Goal: Communication & Community: Answer question/provide support

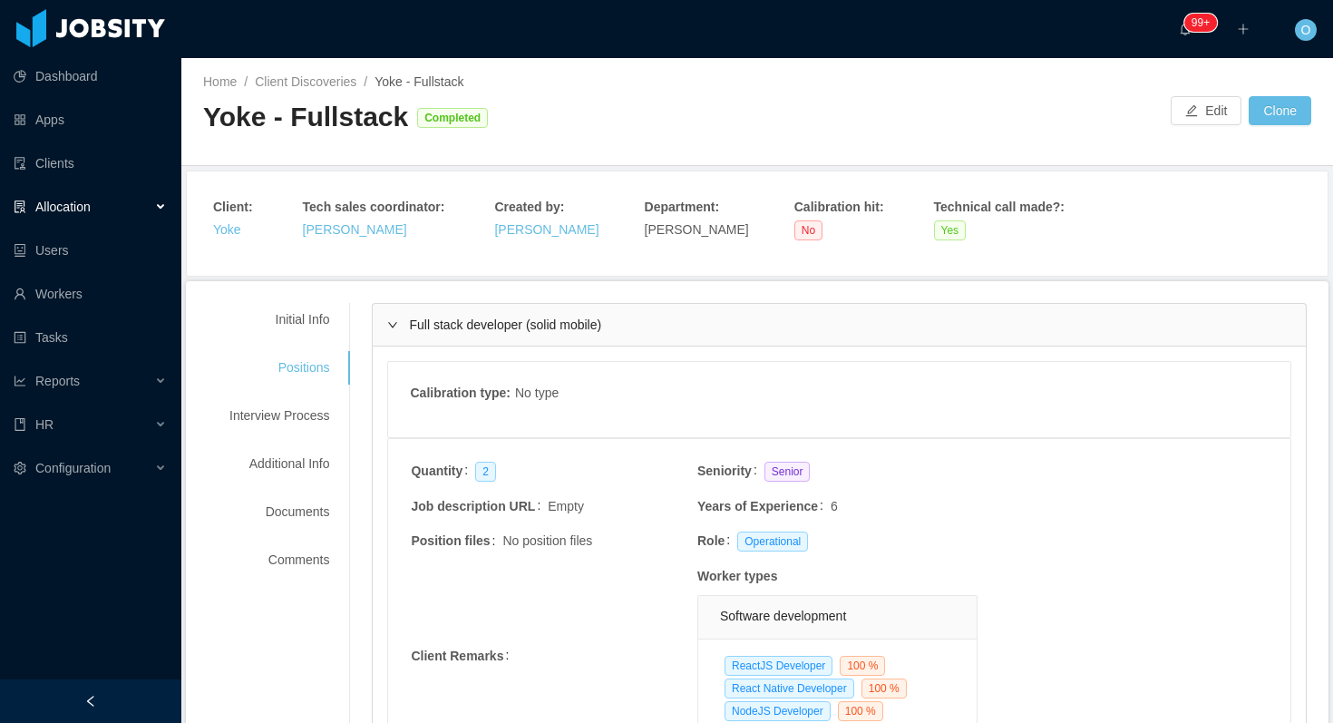
scroll to position [855, 0]
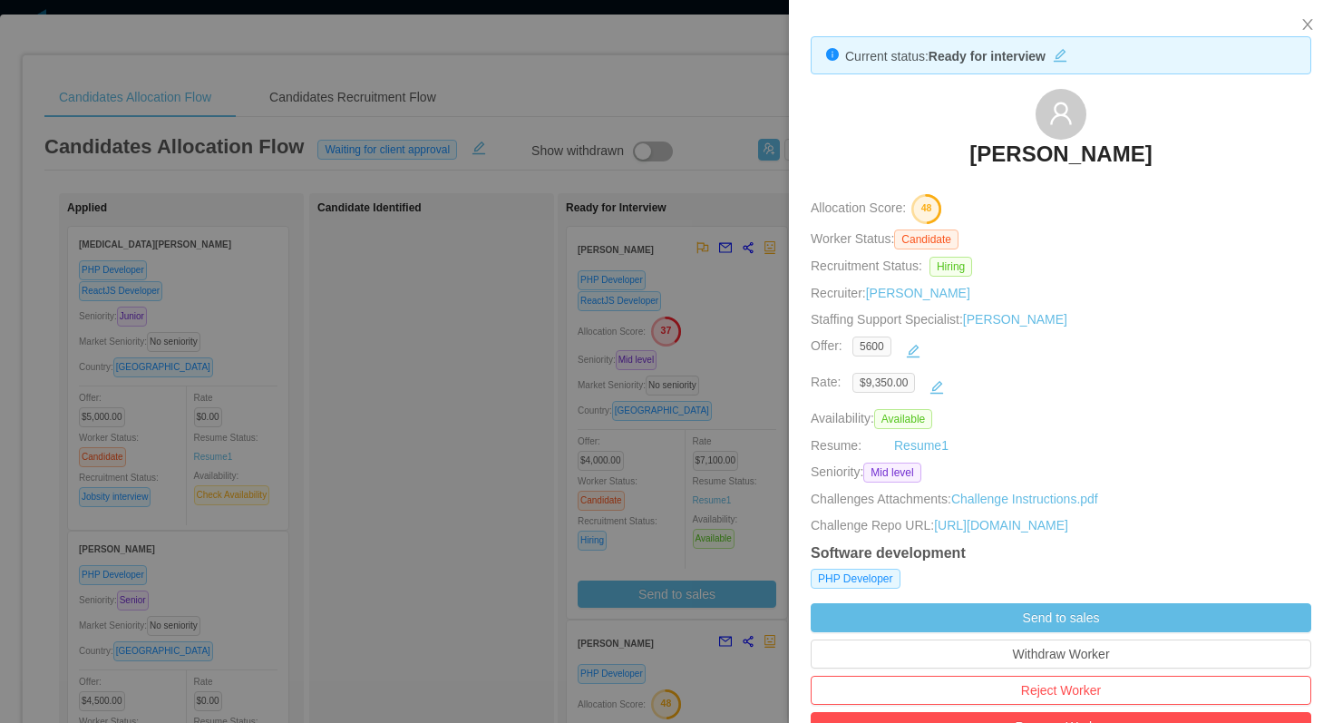
scroll to position [85, 0]
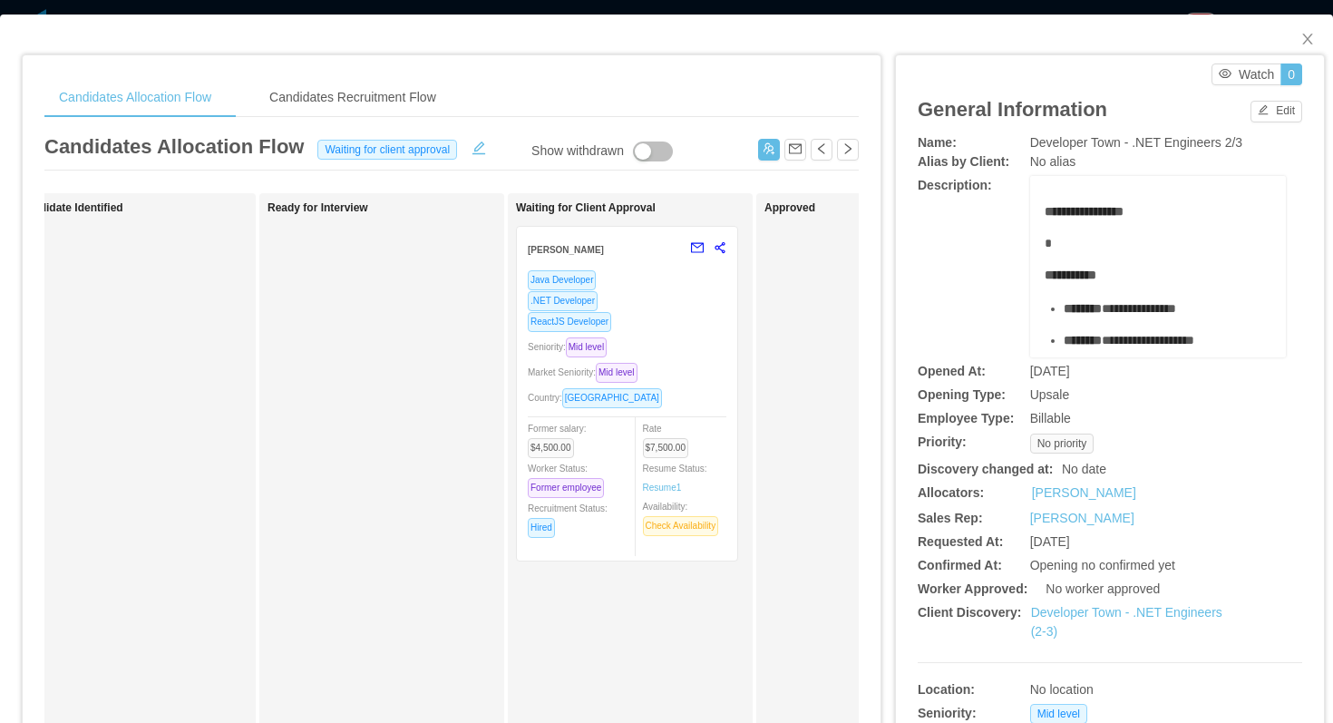
scroll to position [0, 436]
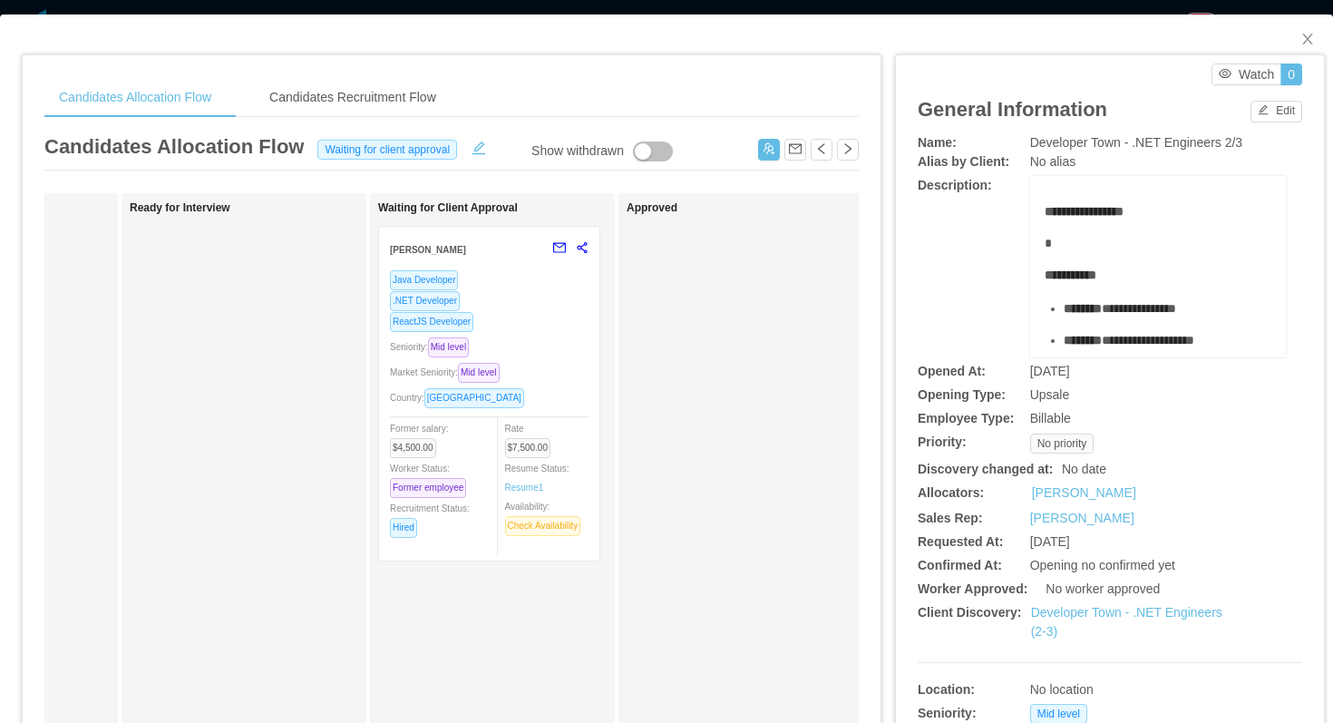
click at [560, 306] on div ".NET Developer" at bounding box center [489, 300] width 199 height 21
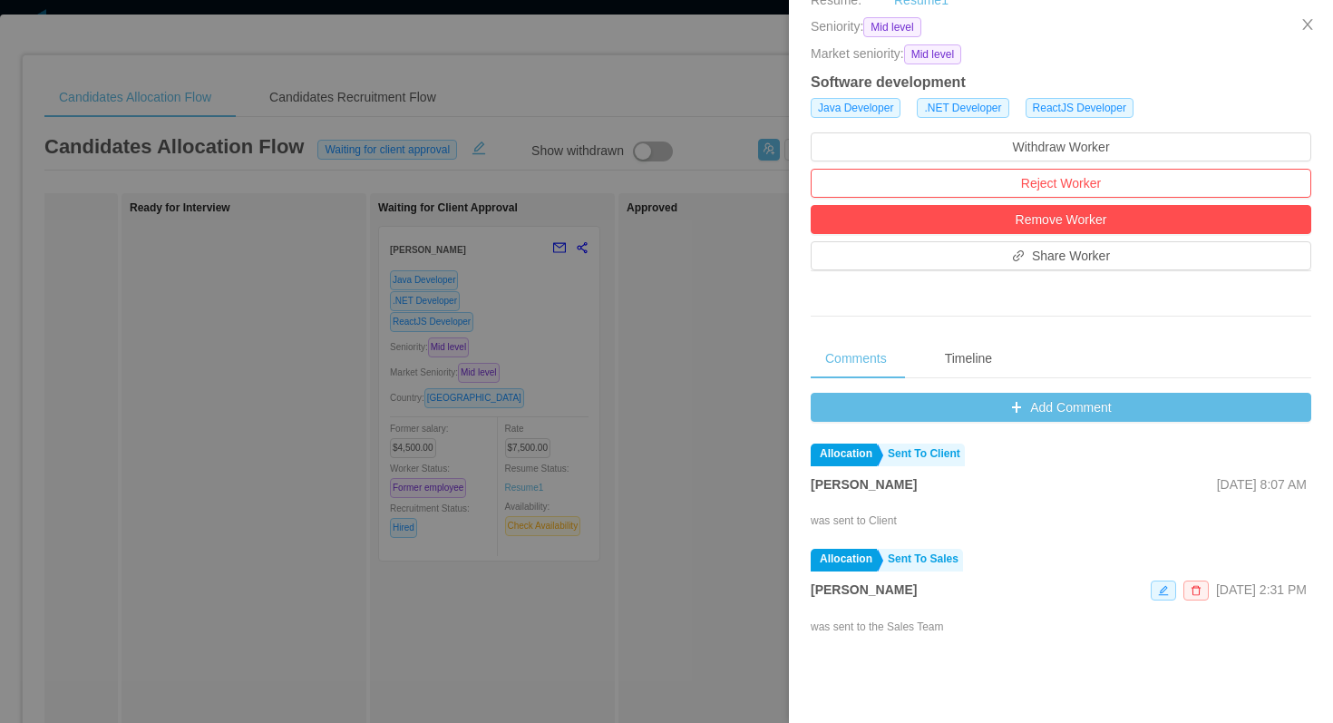
scroll to position [495, 0]
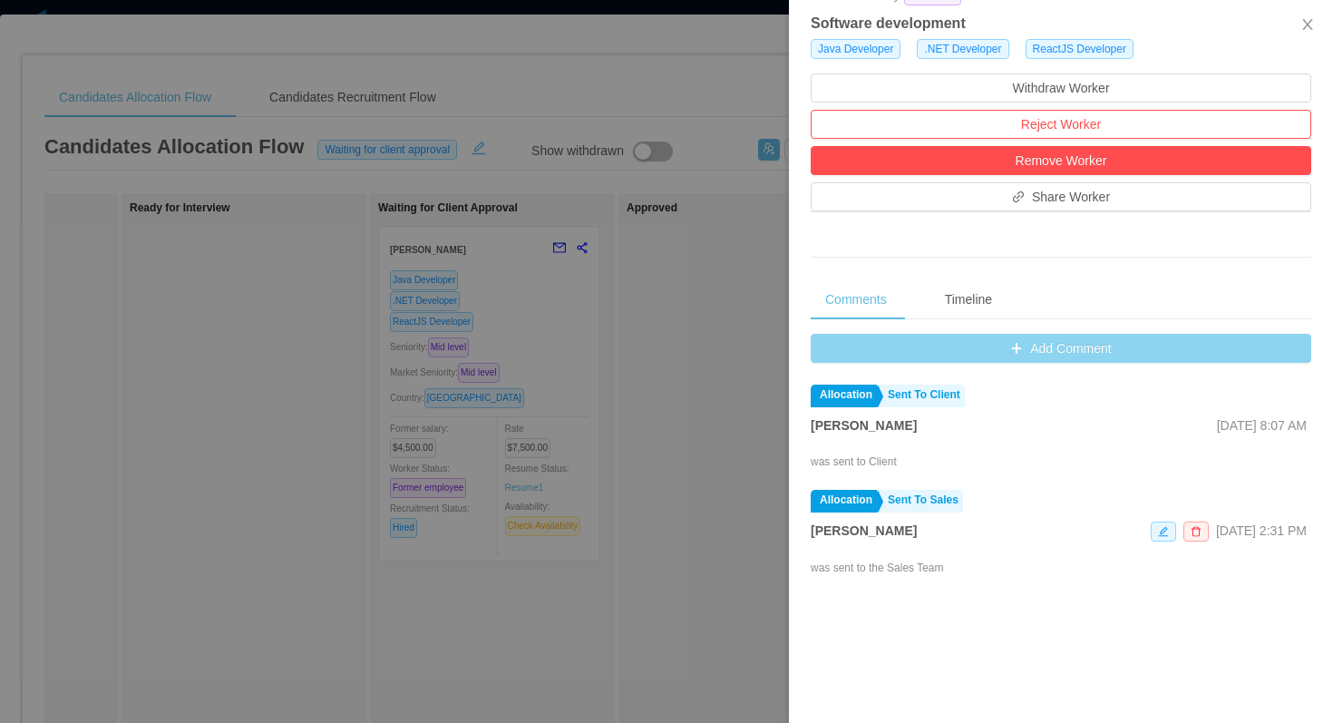
click at [832, 341] on button "Add Comment" at bounding box center [1061, 348] width 501 height 29
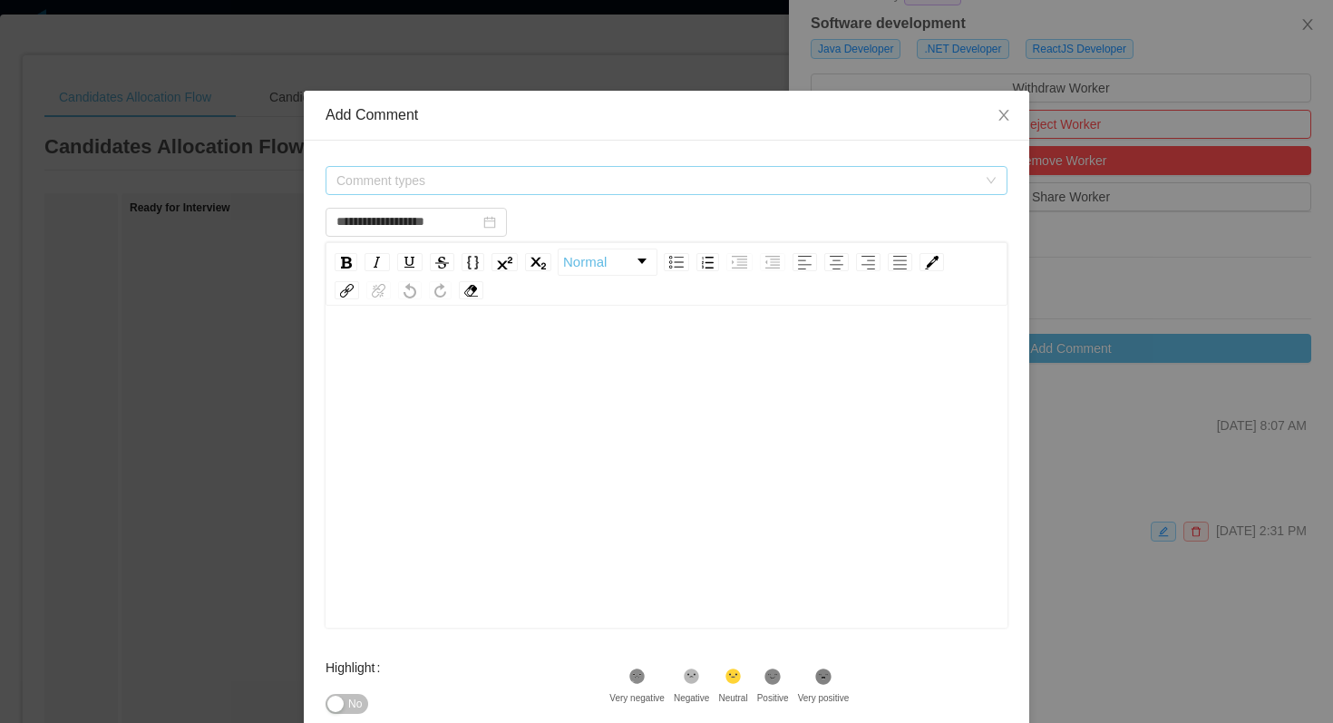
click at [668, 178] on span "Comment types" at bounding box center [656, 180] width 640 height 18
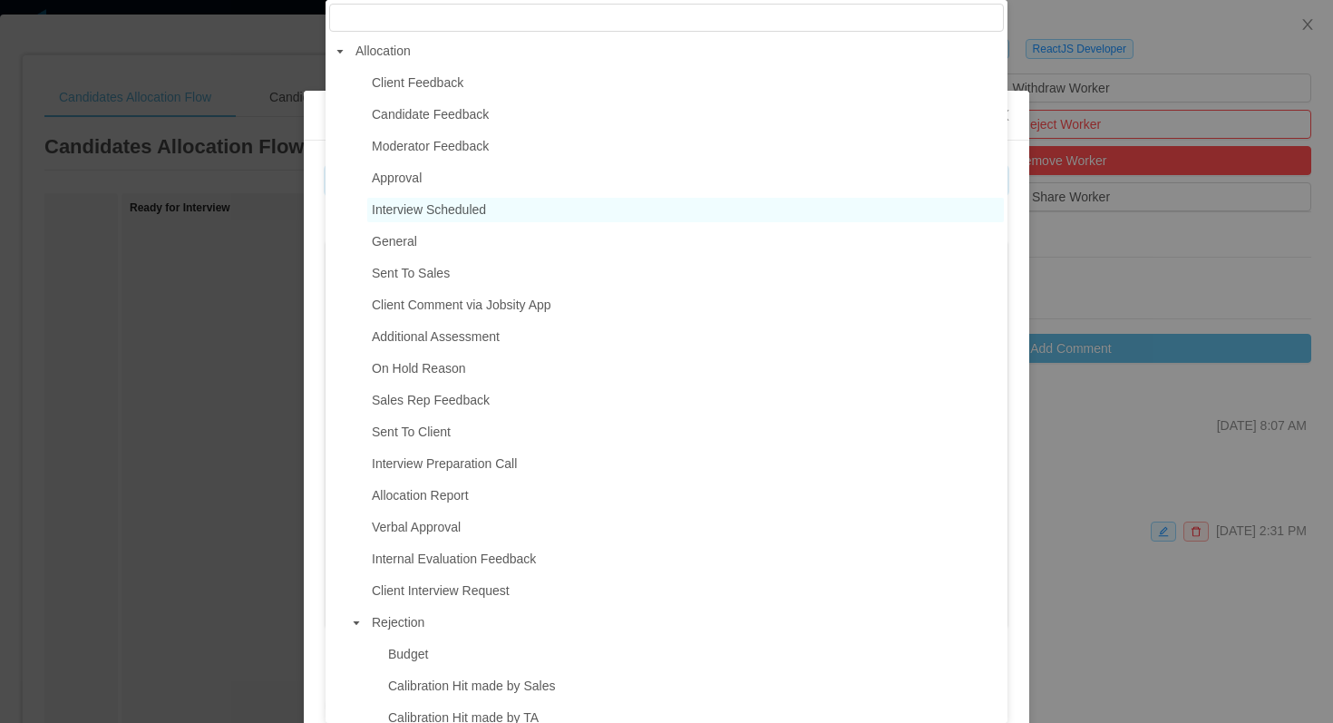
type input "**********"
click at [439, 217] on span "Interview Scheduled" at bounding box center [429, 209] width 114 height 15
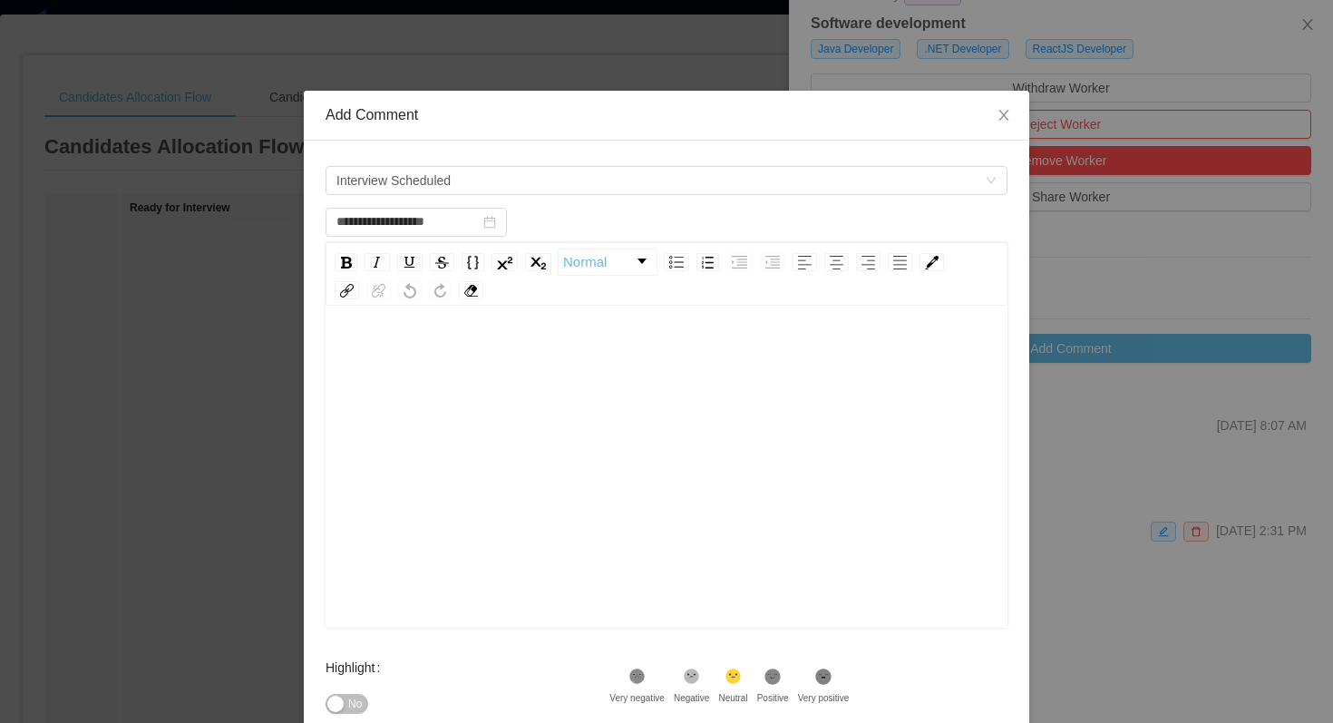
click at [443, 334] on div "rdw-wrapper" at bounding box center [667, 468] width 682 height 317
click at [644, 675] on icon at bounding box center [638, 677] width 12 height 12
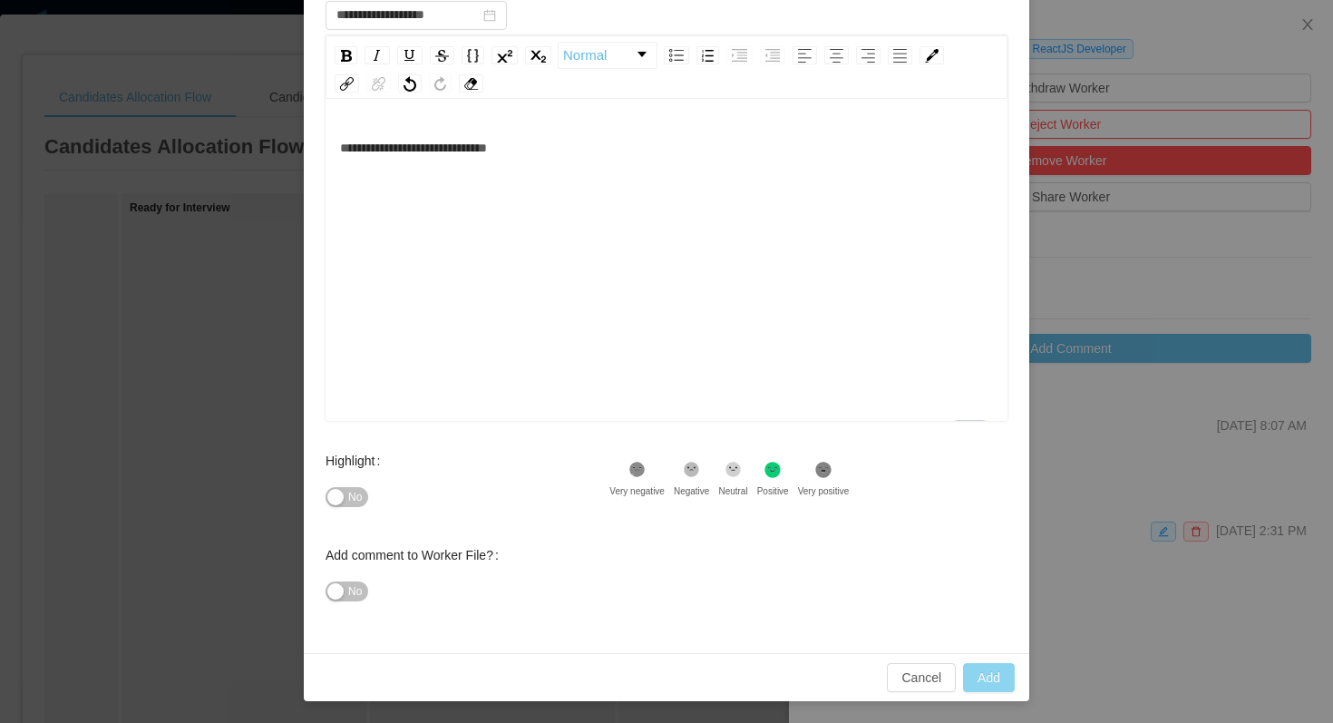
click at [982, 668] on button "Add" at bounding box center [989, 677] width 52 height 29
type input "**********"
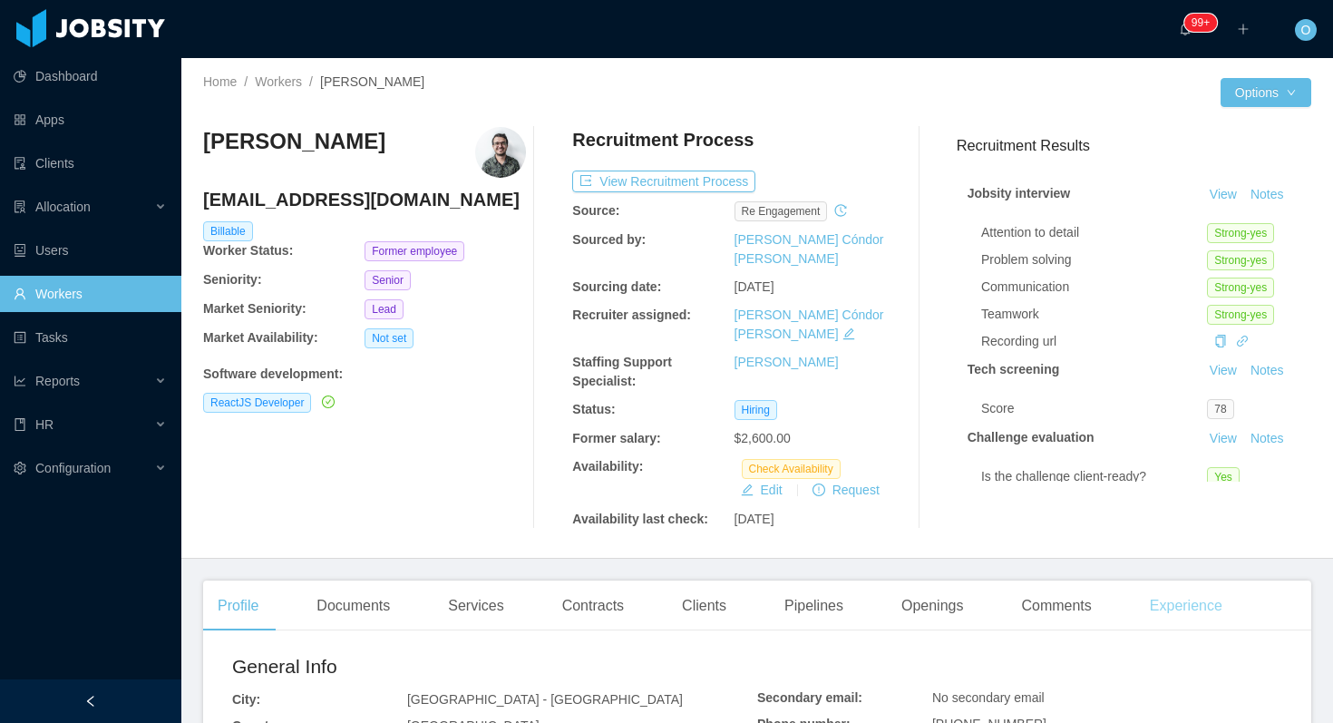
click at [1165, 580] on div "Experience" at bounding box center [1186, 605] width 102 height 51
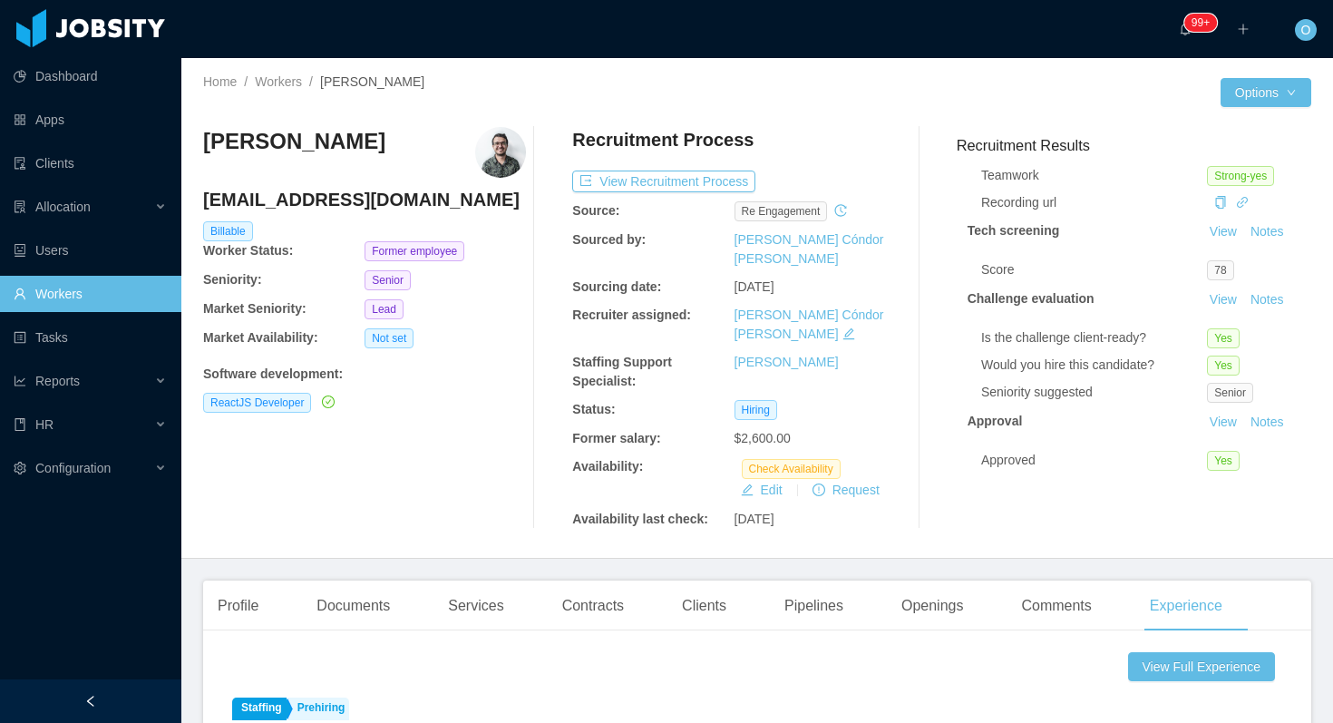
click at [346, 202] on h4 "[EMAIL_ADDRESS][DOMAIN_NAME]" at bounding box center [364, 199] width 323 height 25
copy h4 "[EMAIL_ADDRESS][DOMAIN_NAME]"
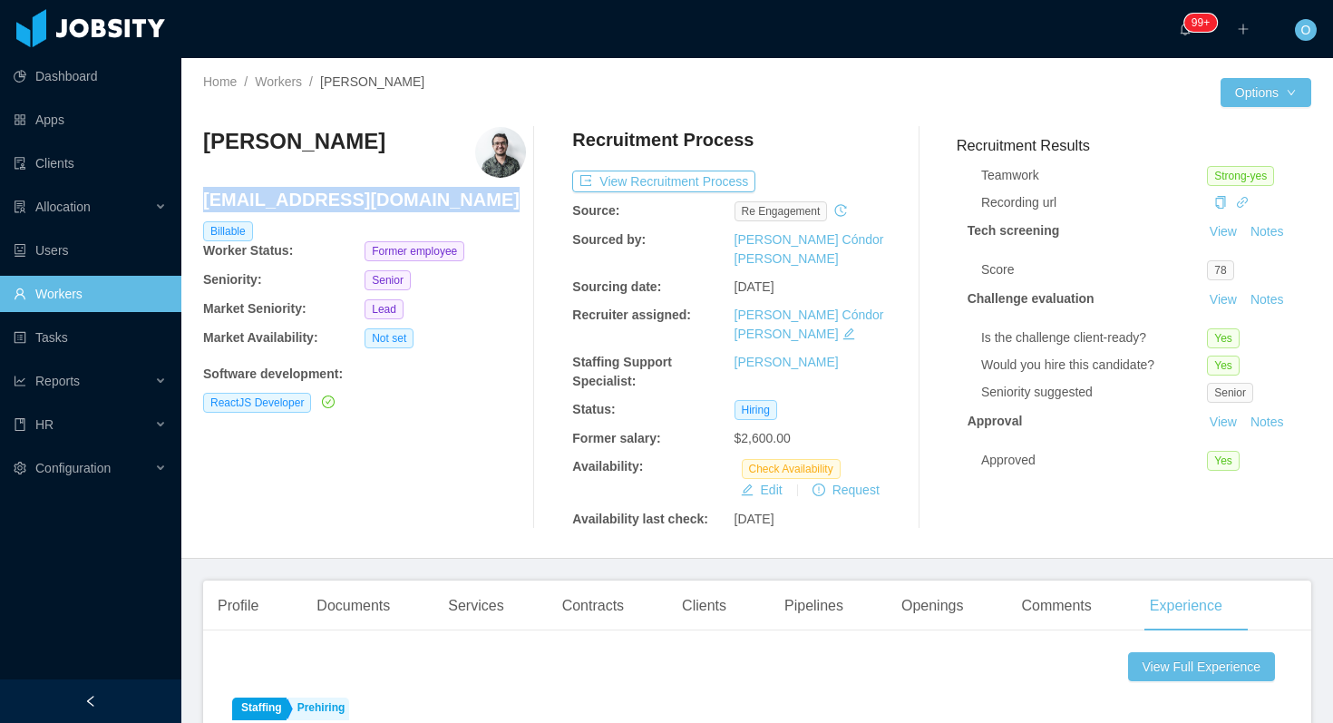
copy h4 "[EMAIL_ADDRESS][DOMAIN_NAME]"
click at [937, 582] on div "Openings" at bounding box center [933, 605] width 92 height 51
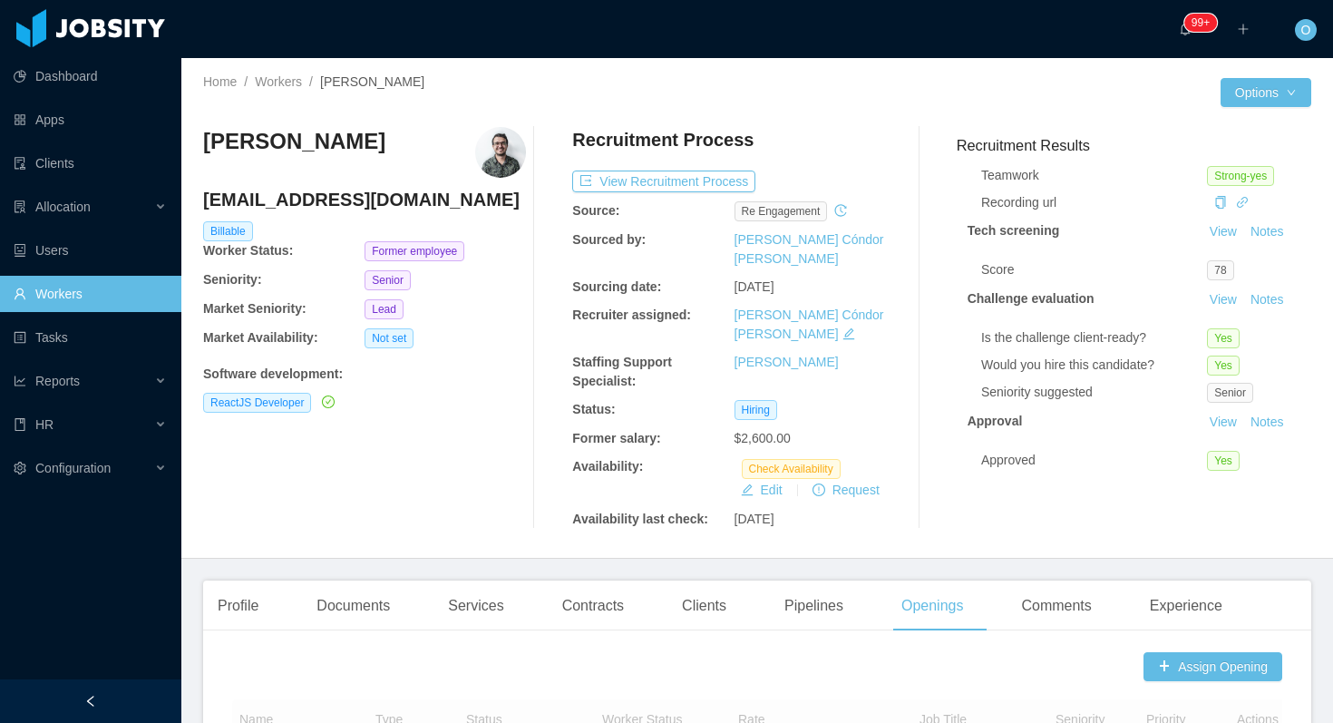
scroll to position [556, 0]
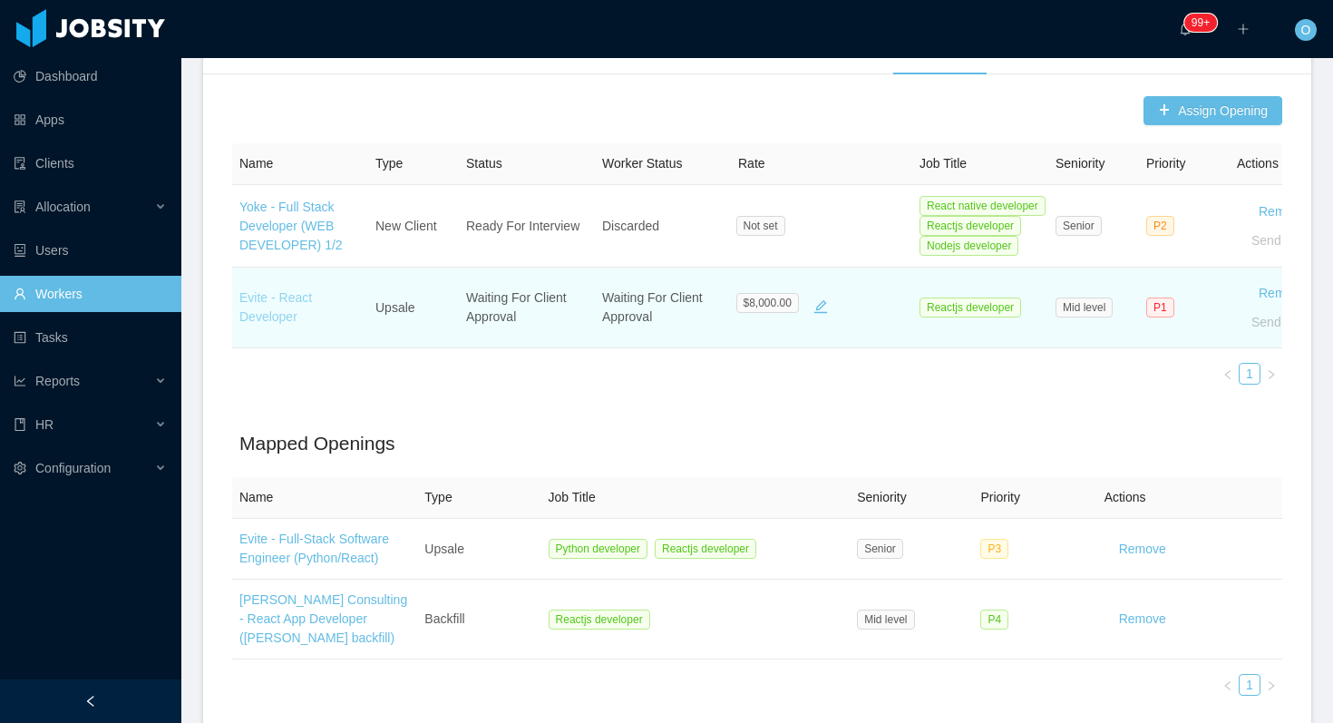
click at [292, 290] on link "Evite - React Developer" at bounding box center [275, 307] width 73 height 34
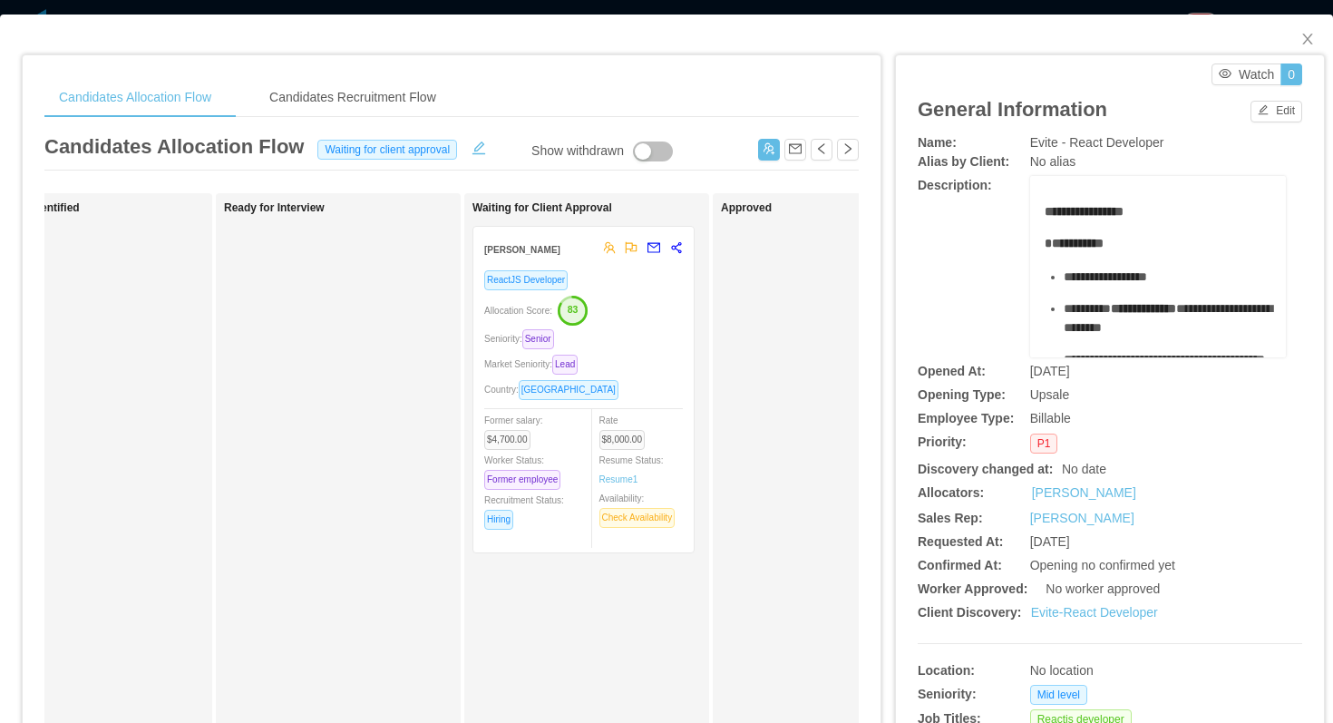
scroll to position [0, 586]
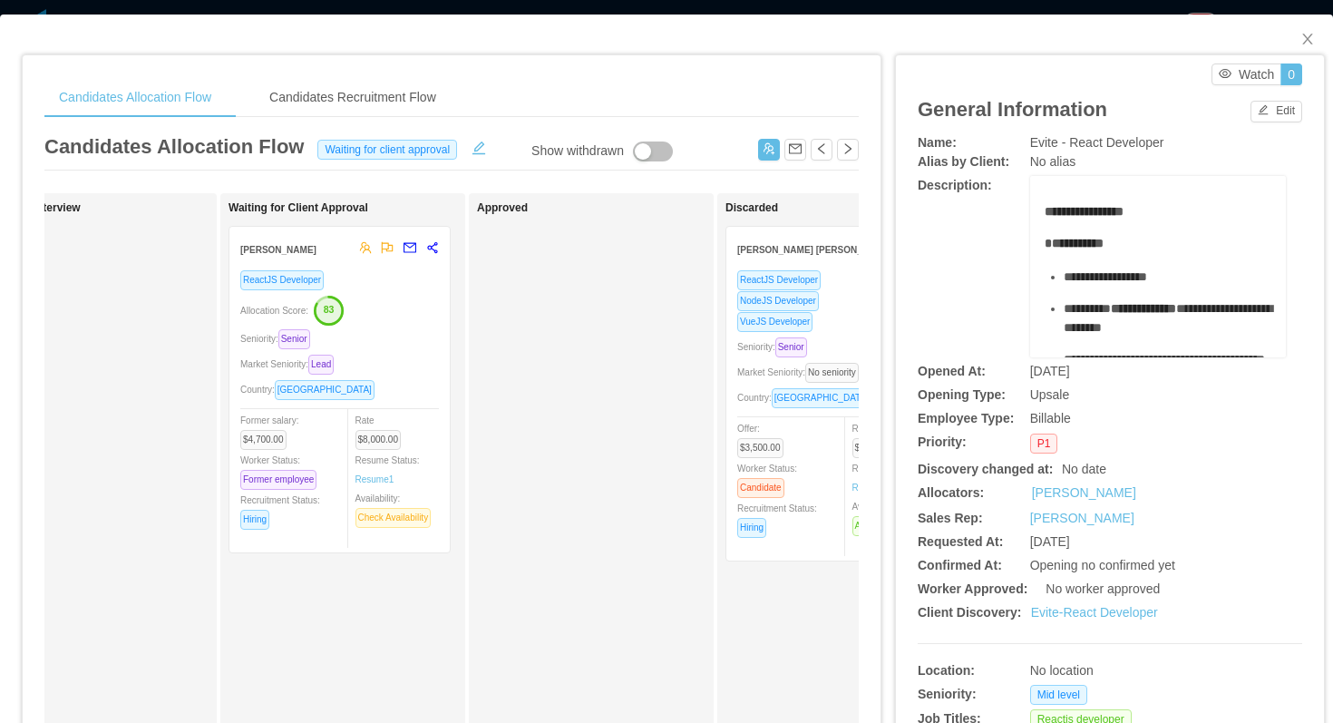
click at [406, 307] on div "Allocation Score: 83" at bounding box center [339, 309] width 199 height 29
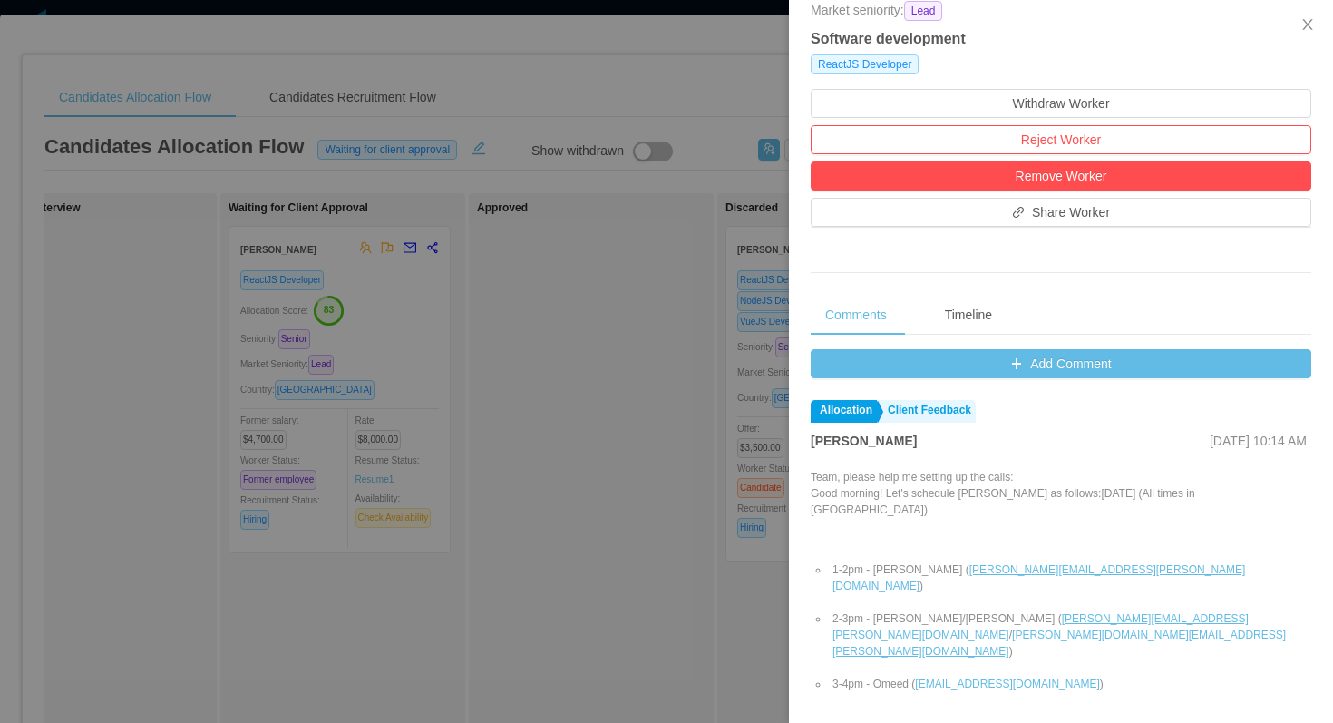
scroll to position [609, 0]
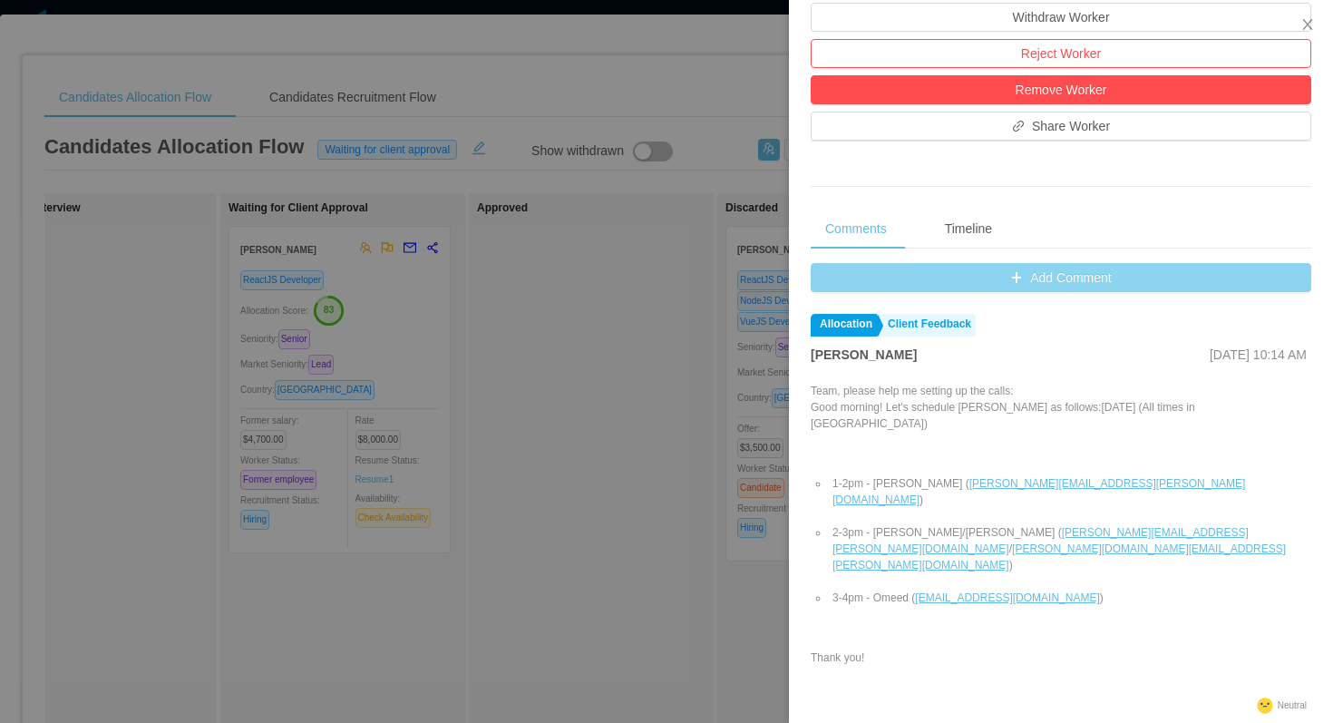
click at [831, 283] on button "Add Comment" at bounding box center [1061, 277] width 501 height 29
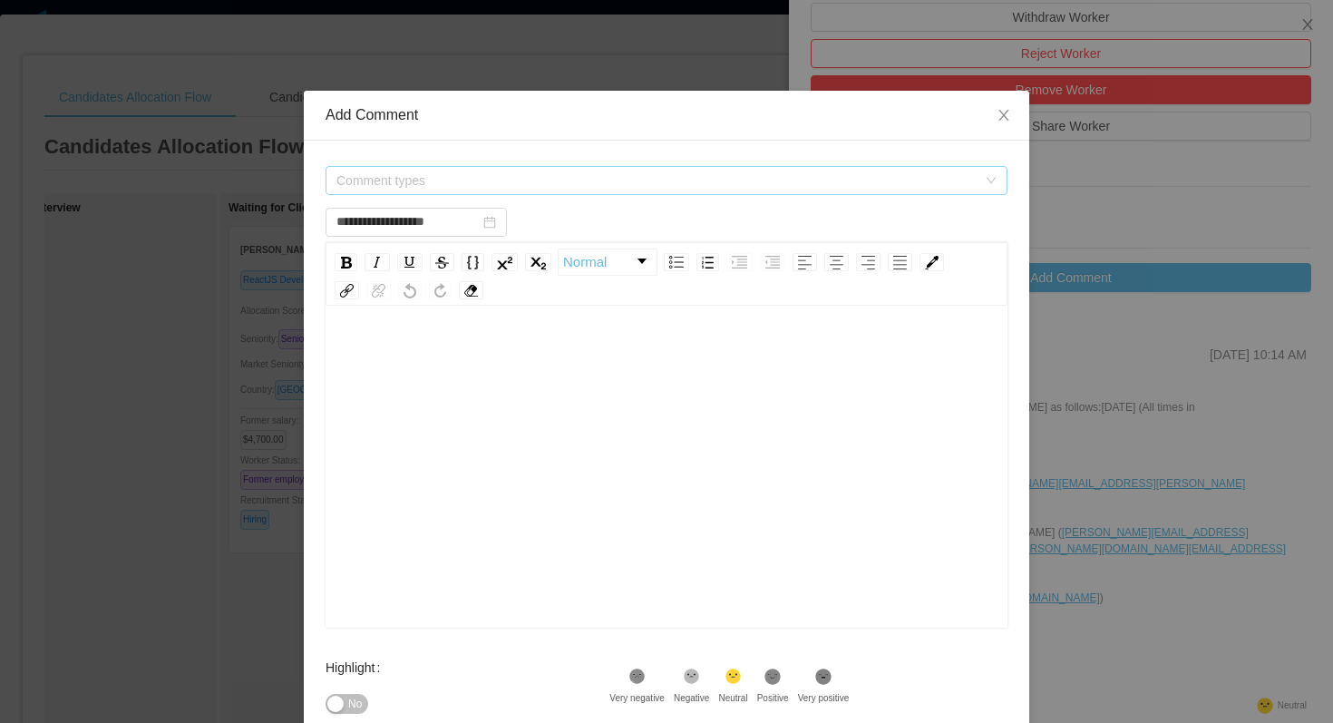
click at [554, 179] on span "Comment types" at bounding box center [656, 180] width 640 height 18
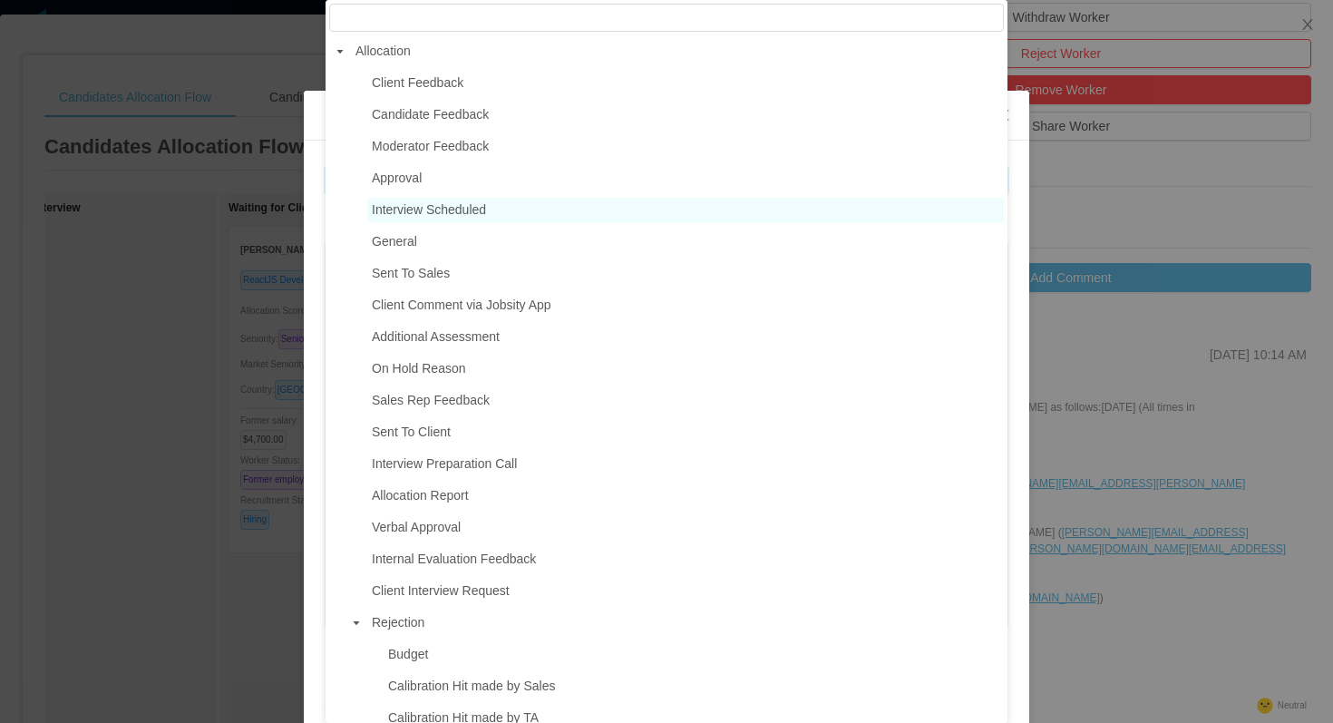
click at [482, 207] on span "Interview Scheduled" at bounding box center [429, 209] width 114 height 15
type input "**********"
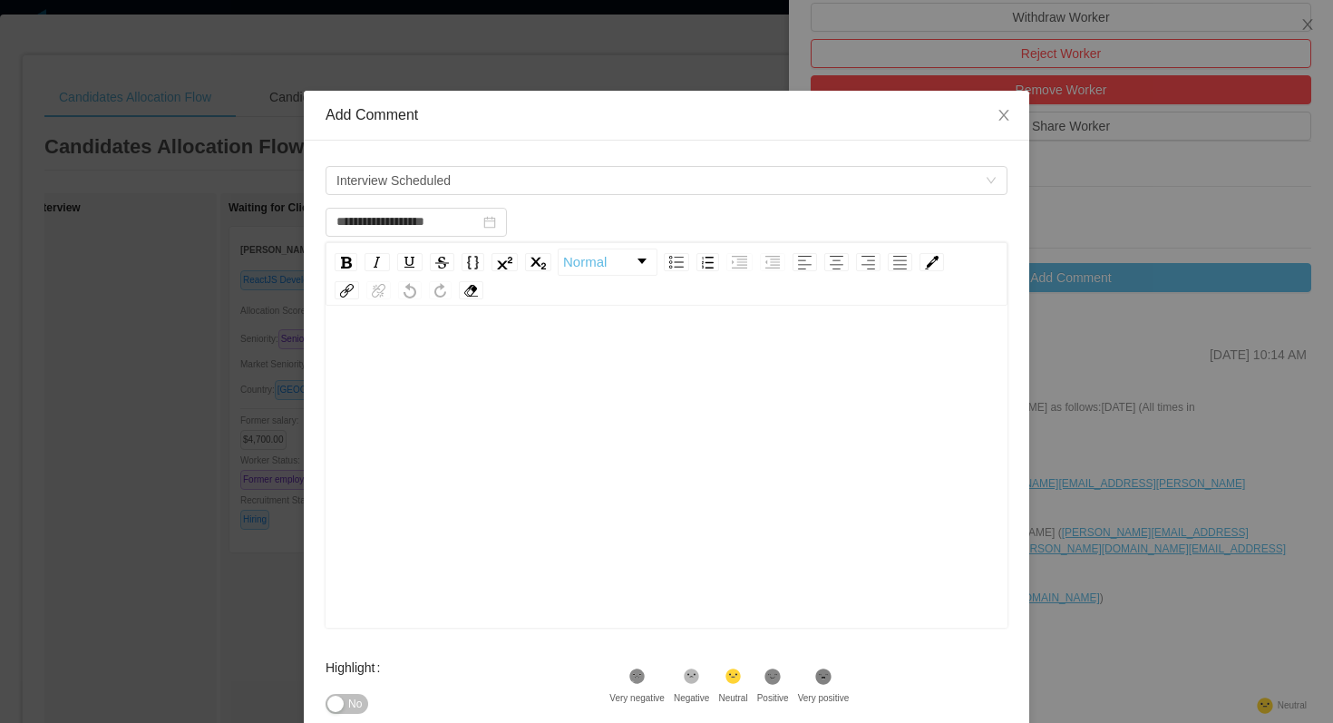
click at [483, 414] on div "rdw-editor" at bounding box center [667, 494] width 654 height 317
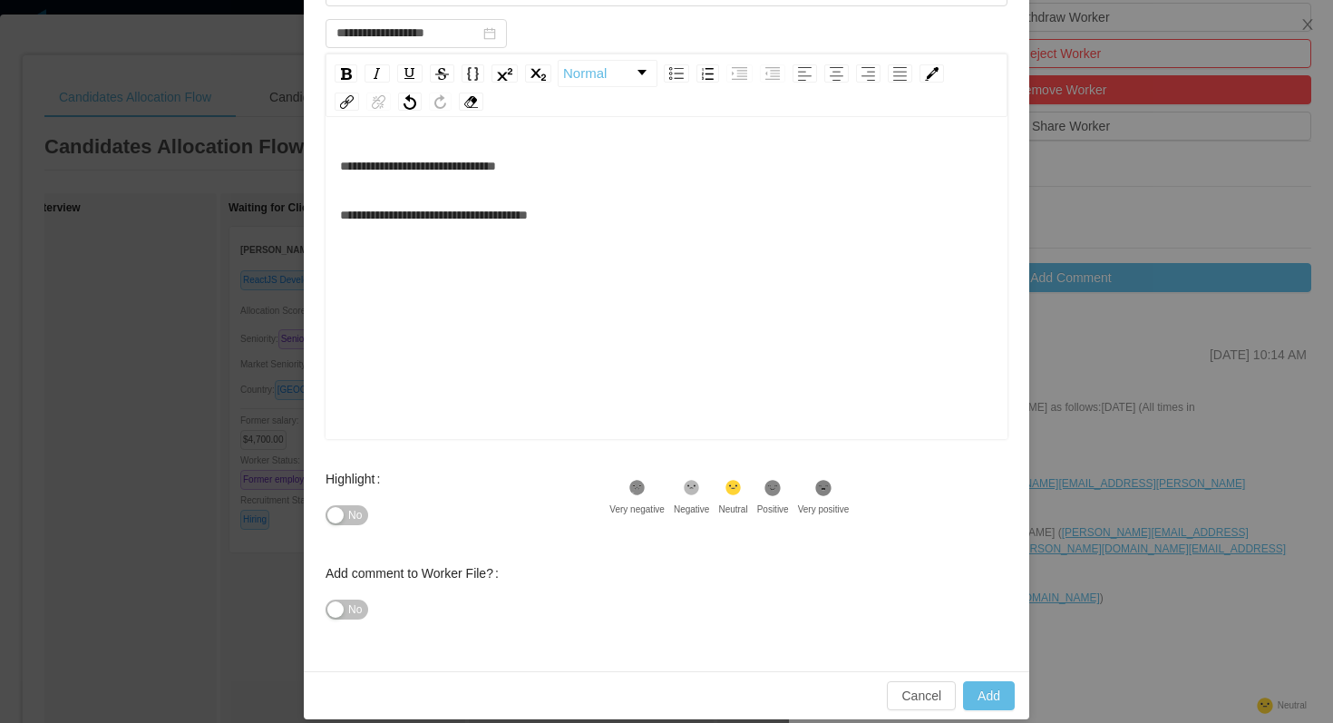
scroll to position [207, 0]
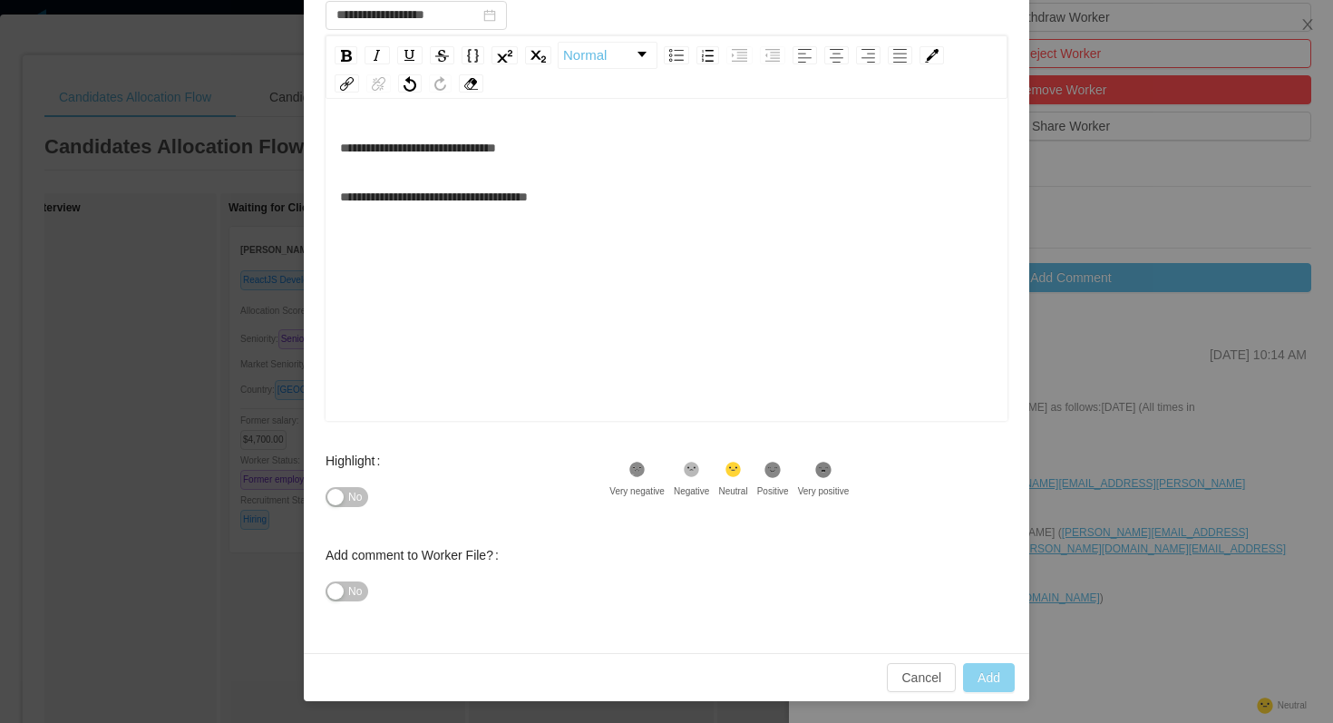
type input "**********"
click at [976, 669] on button "Add" at bounding box center [989, 677] width 52 height 29
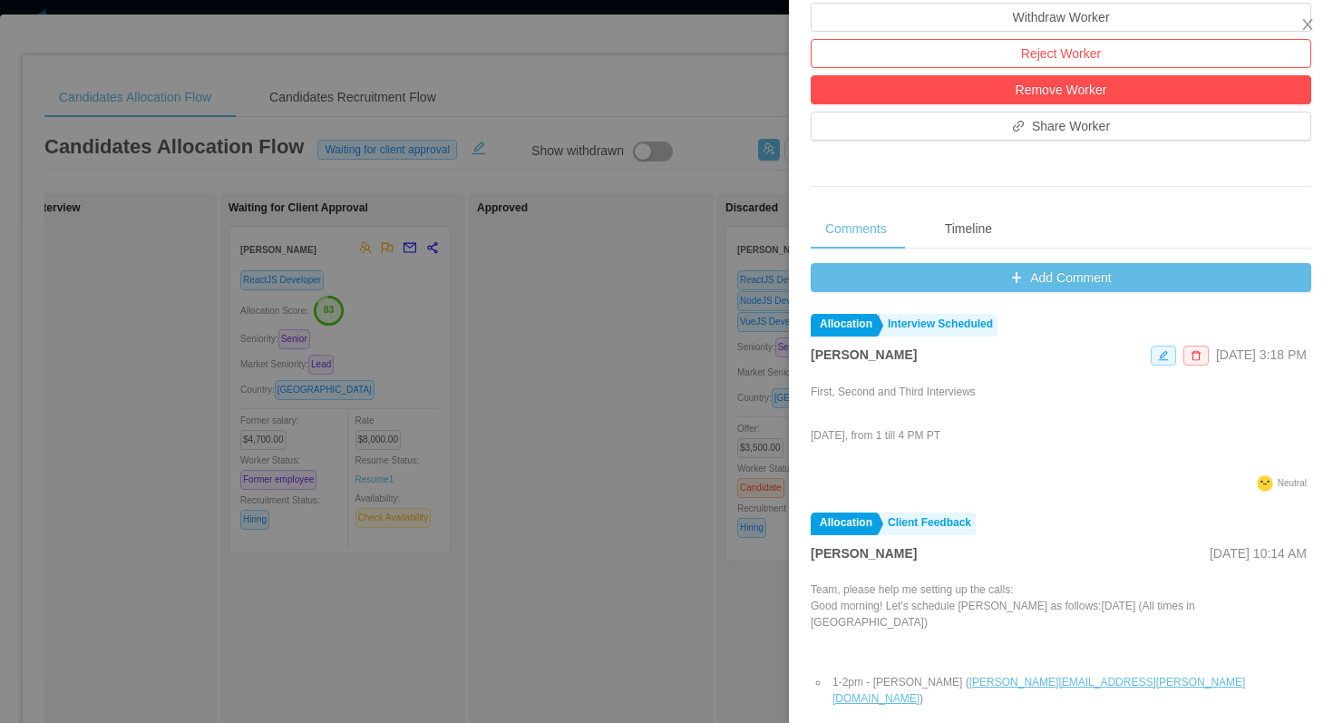
click at [579, 122] on div at bounding box center [666, 361] width 1333 height 723
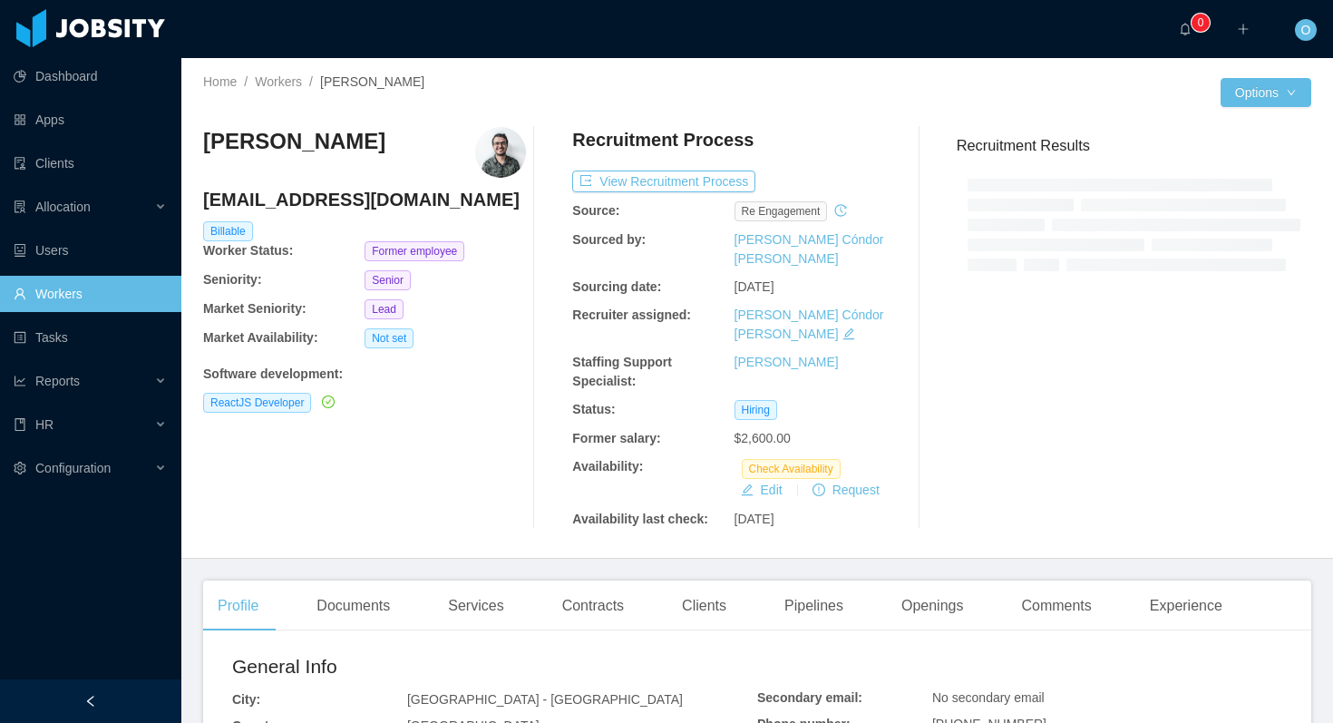
click at [371, 196] on h4 "[EMAIL_ADDRESS][DOMAIN_NAME]" at bounding box center [364, 199] width 323 height 25
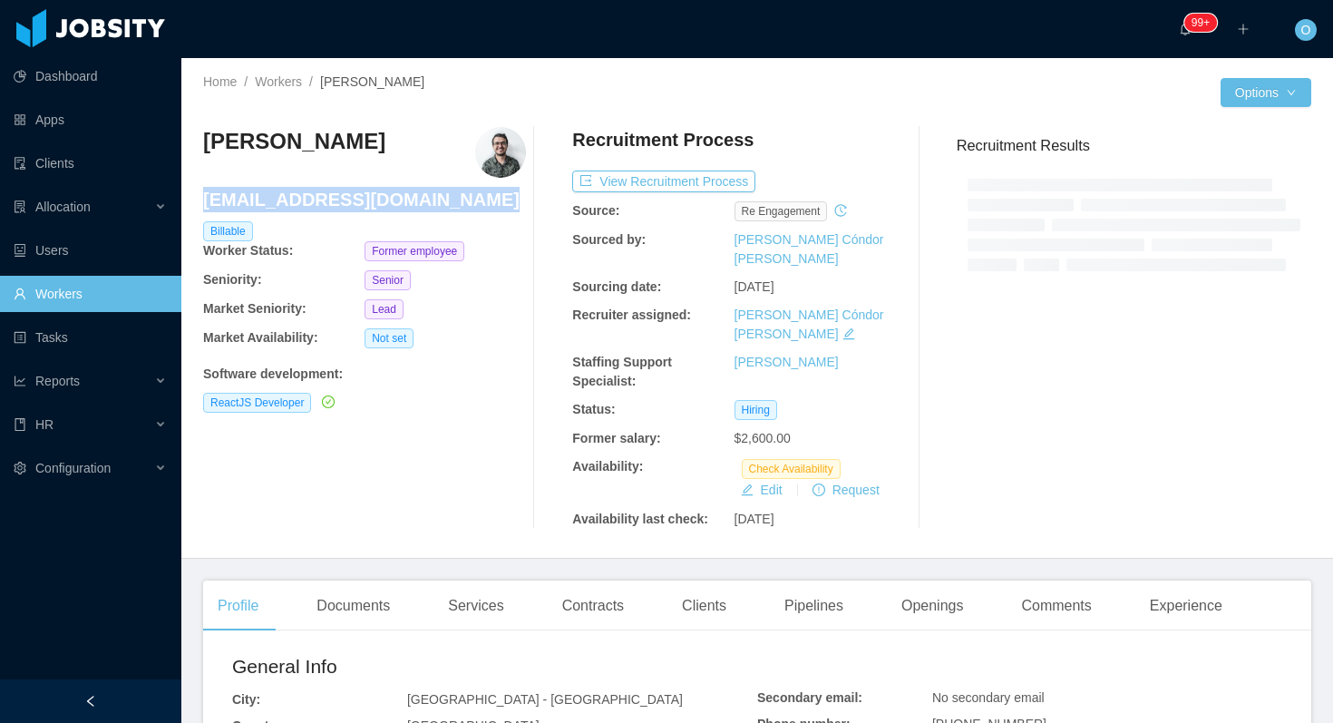
copy h4 "[EMAIL_ADDRESS][DOMAIN_NAME]"
